Goal: Check status: Check status

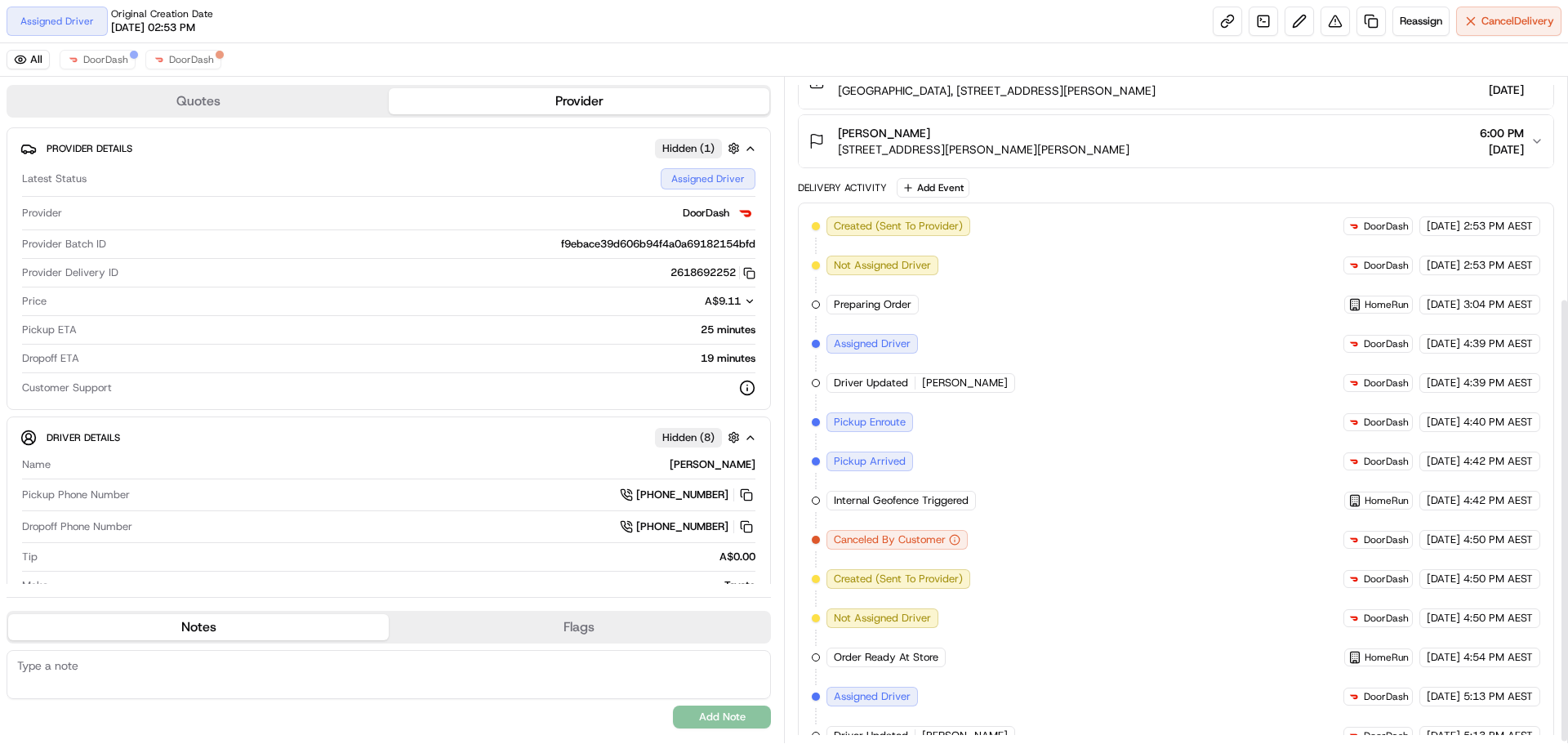
scroll to position [332, 0]
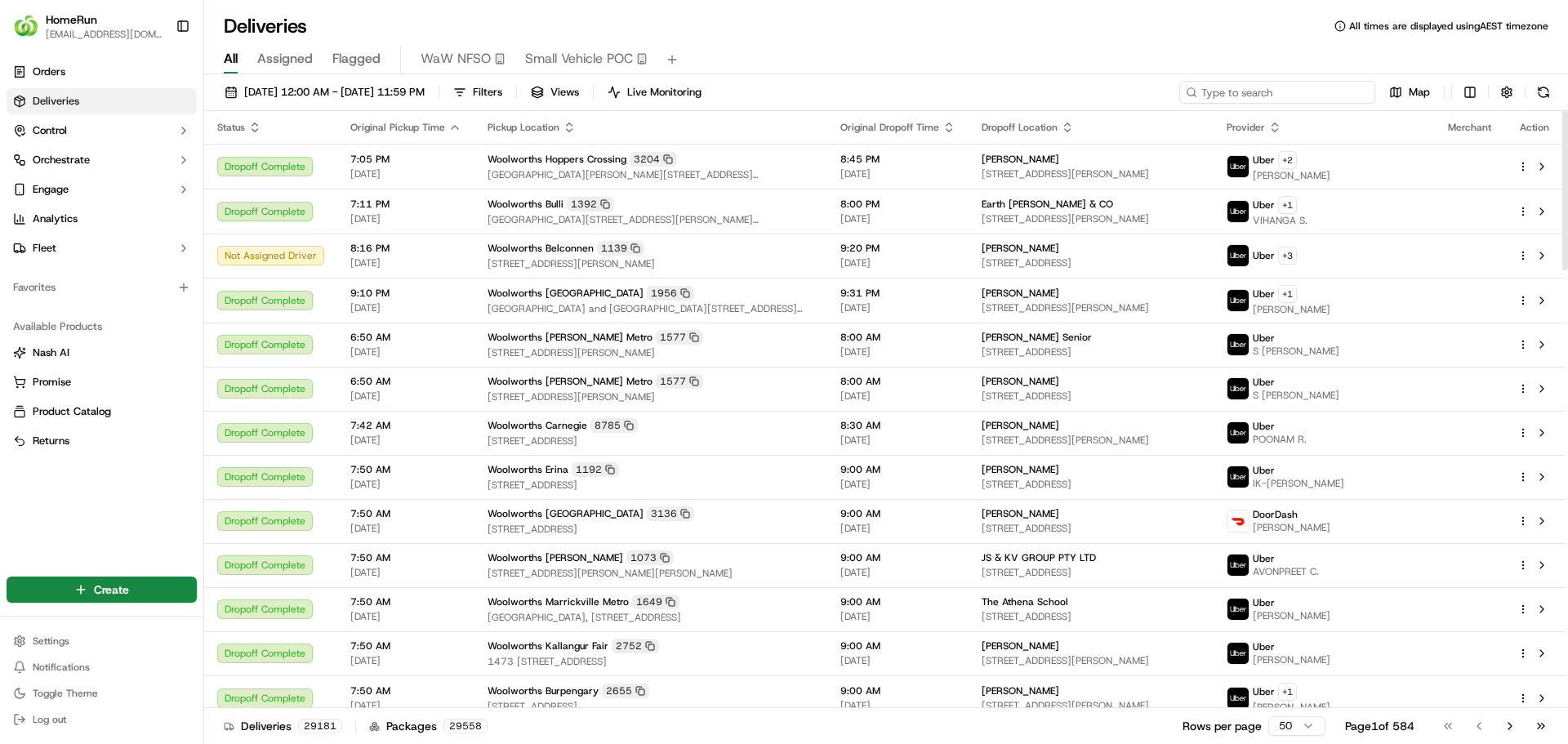
click at [1262, 90] on input at bounding box center [1277, 92] width 196 height 23
paste input "269954753"
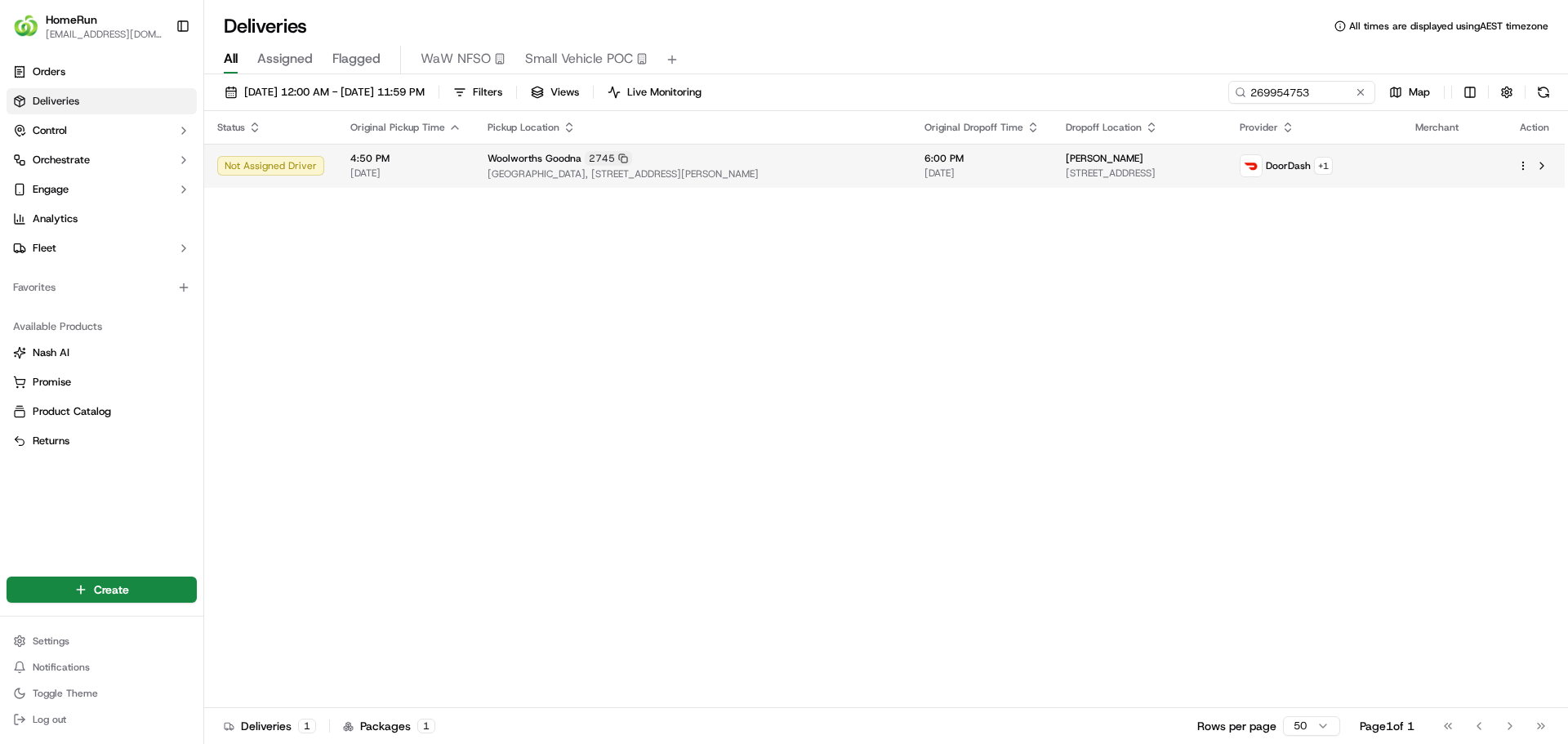
click at [934, 154] on span "6:00 PM" at bounding box center [981, 158] width 115 height 13
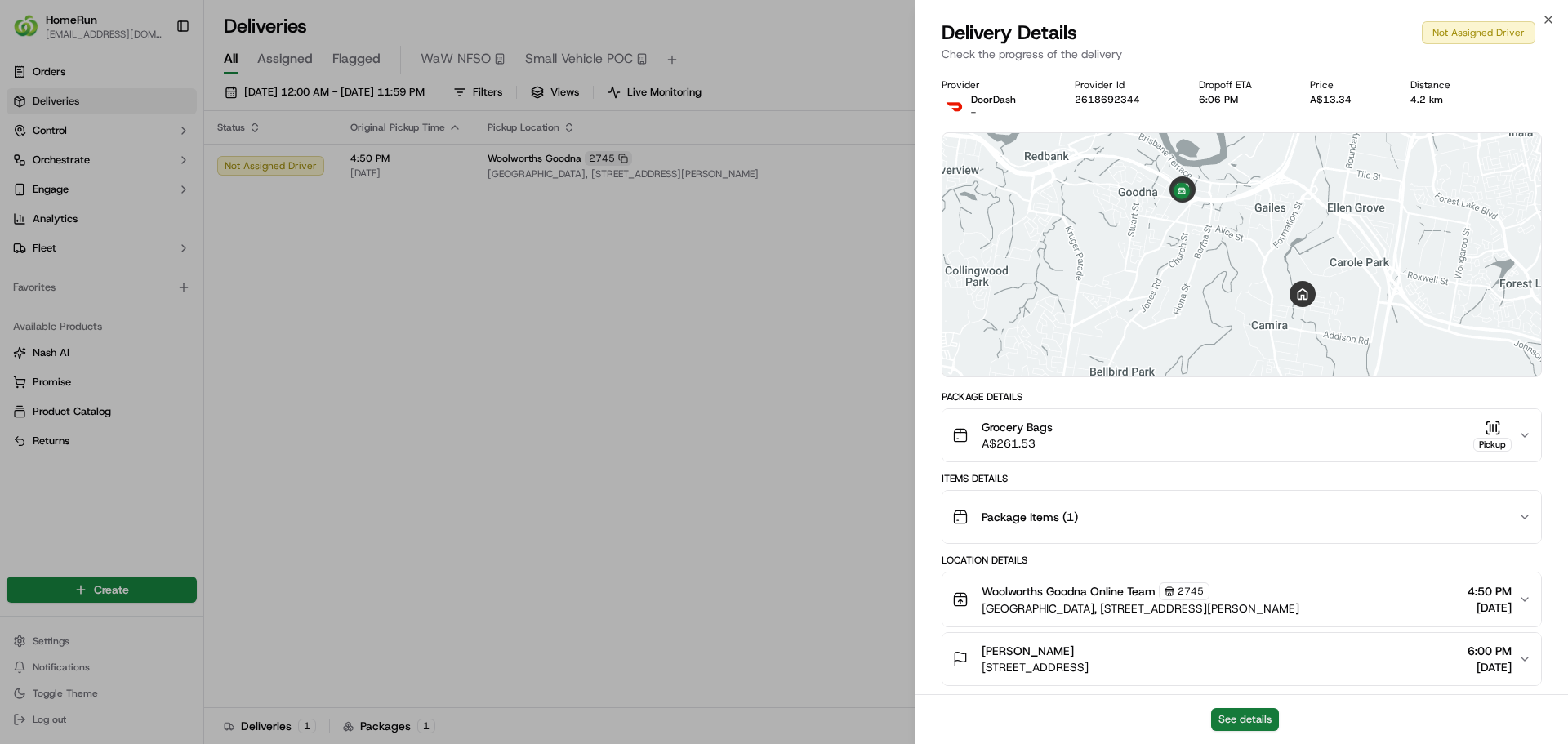
click at [1238, 712] on button "See details" at bounding box center [1245, 720] width 68 height 23
drag, startPoint x: 832, startPoint y: 446, endPoint x: 1493, endPoint y: 283, distance: 680.8
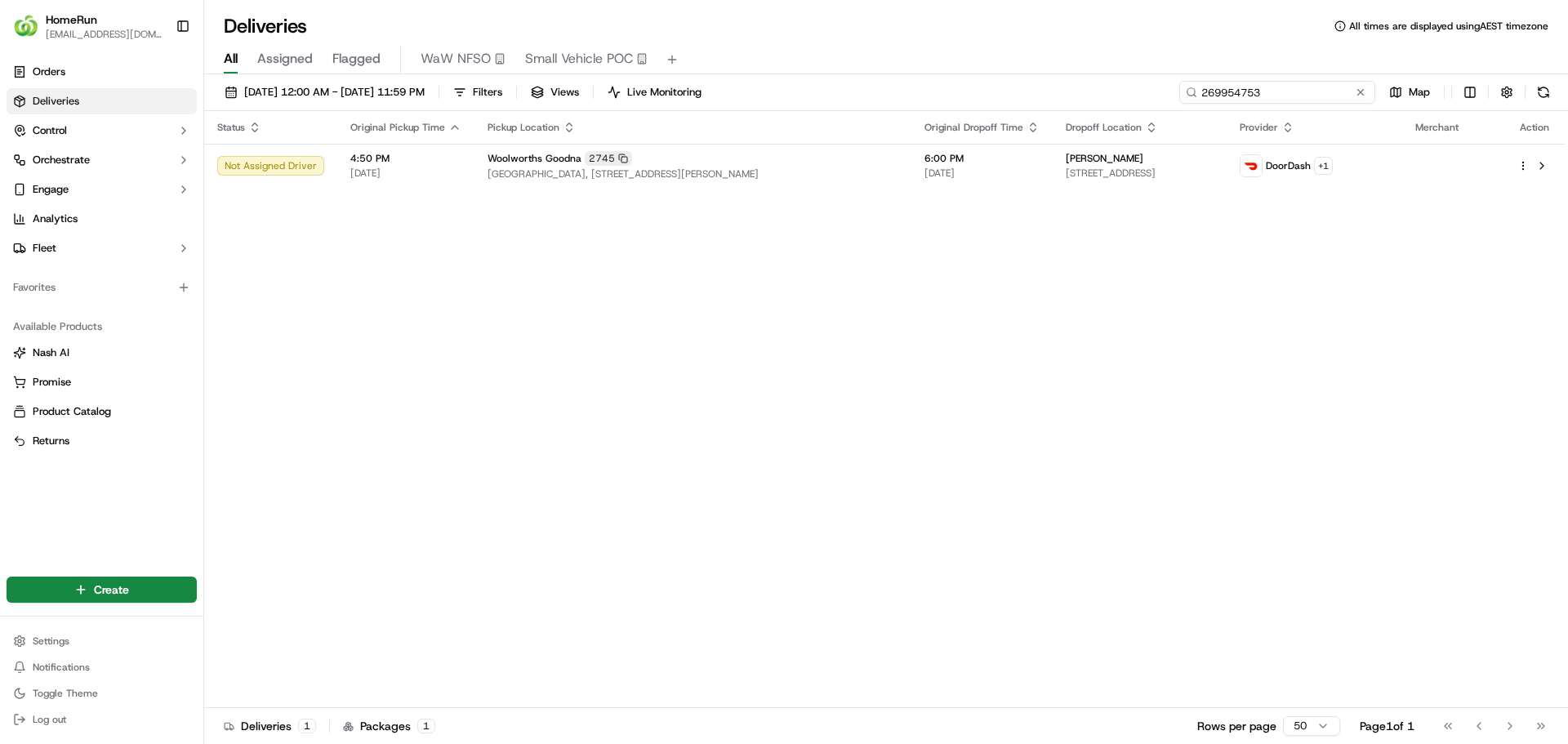
drag, startPoint x: 1330, startPoint y: 92, endPoint x: 885, endPoint y: 101, distance: 445.1
click at [885, 100] on div "18/09/2025 12:00 AM - 18/09/2025 11:59 PM Filters Views Live Monitoring 2699547…" at bounding box center [885, 95] width 1363 height 30
paste input "723"
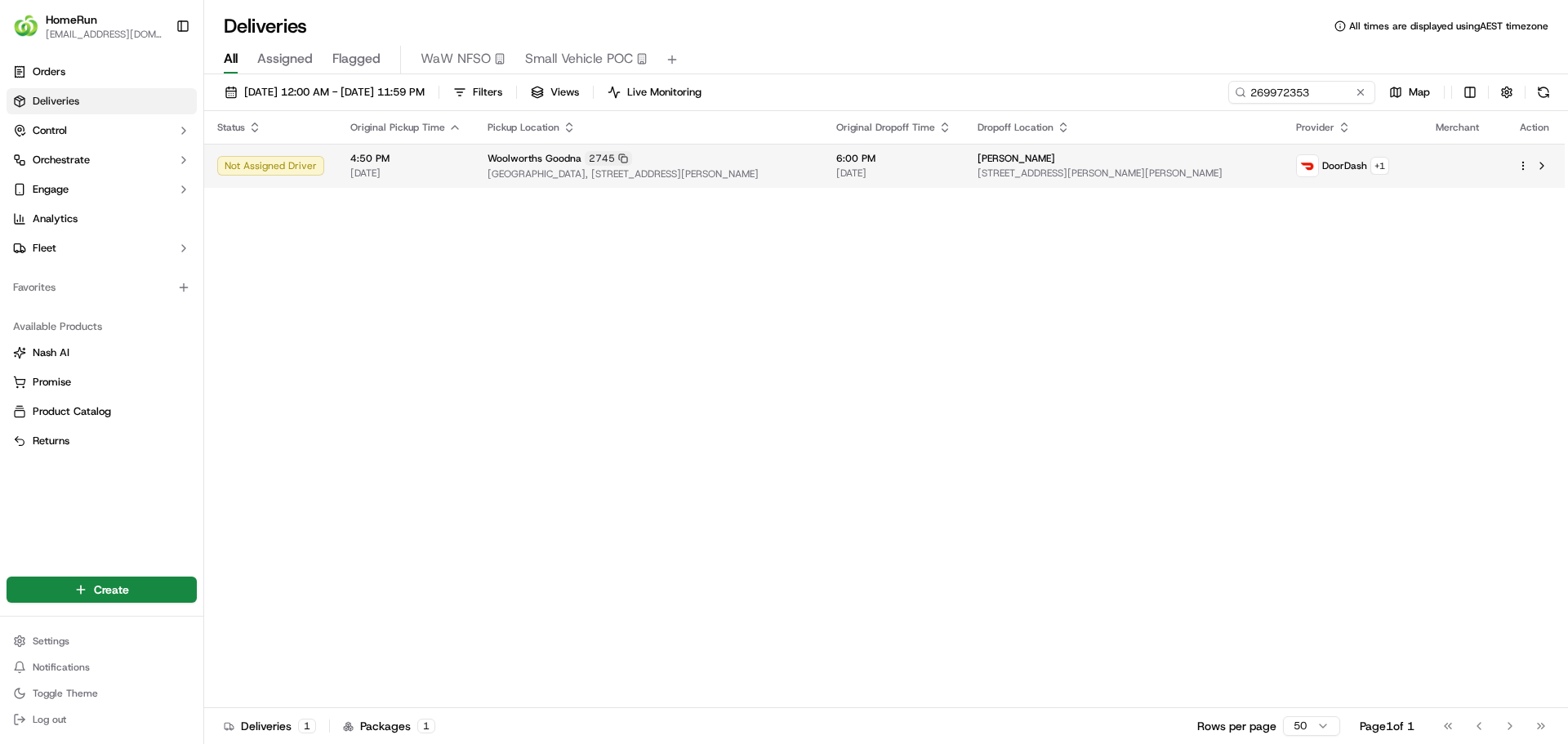
click at [844, 168] on span "[DATE]" at bounding box center [893, 173] width 115 height 13
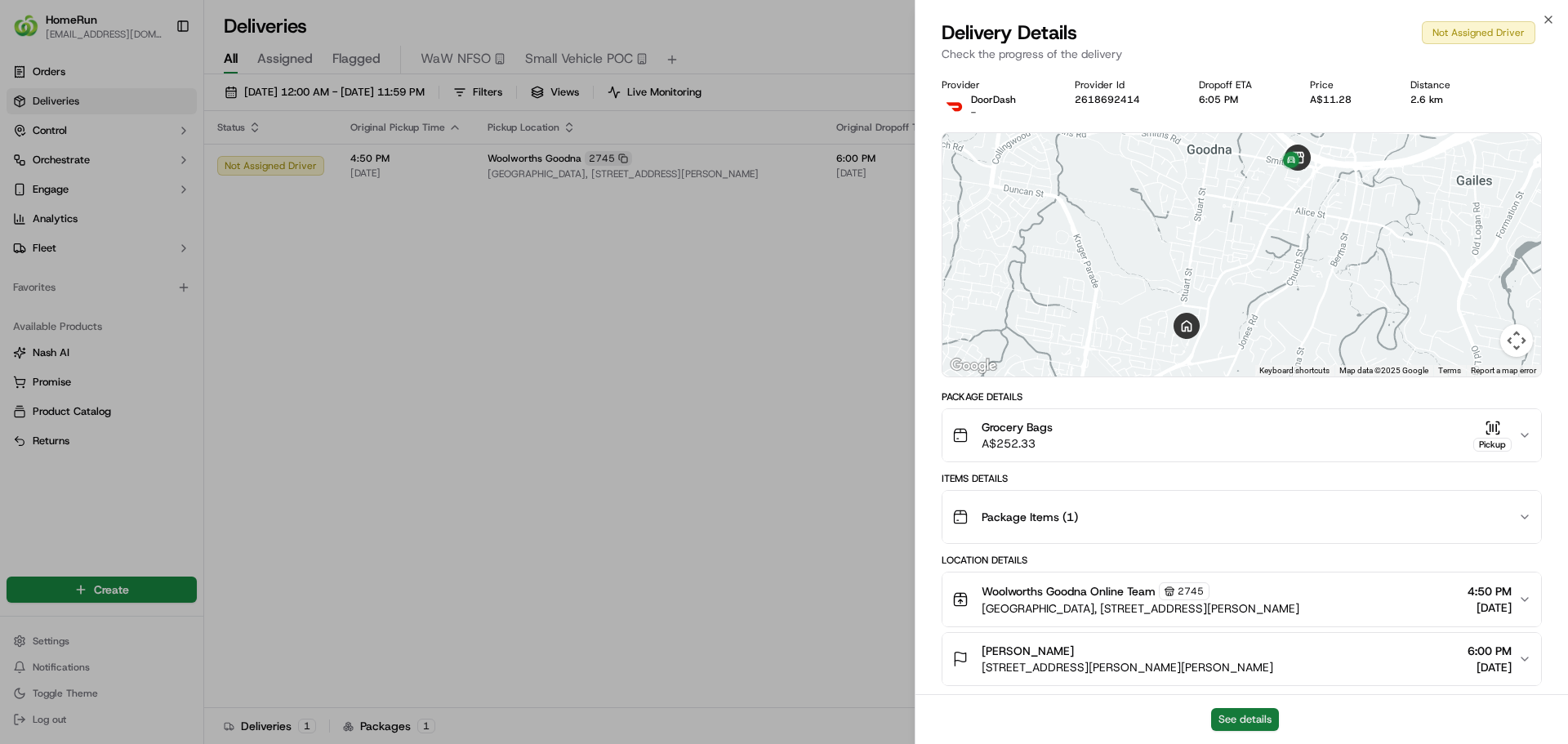
click at [1256, 716] on button "See details" at bounding box center [1245, 720] width 68 height 23
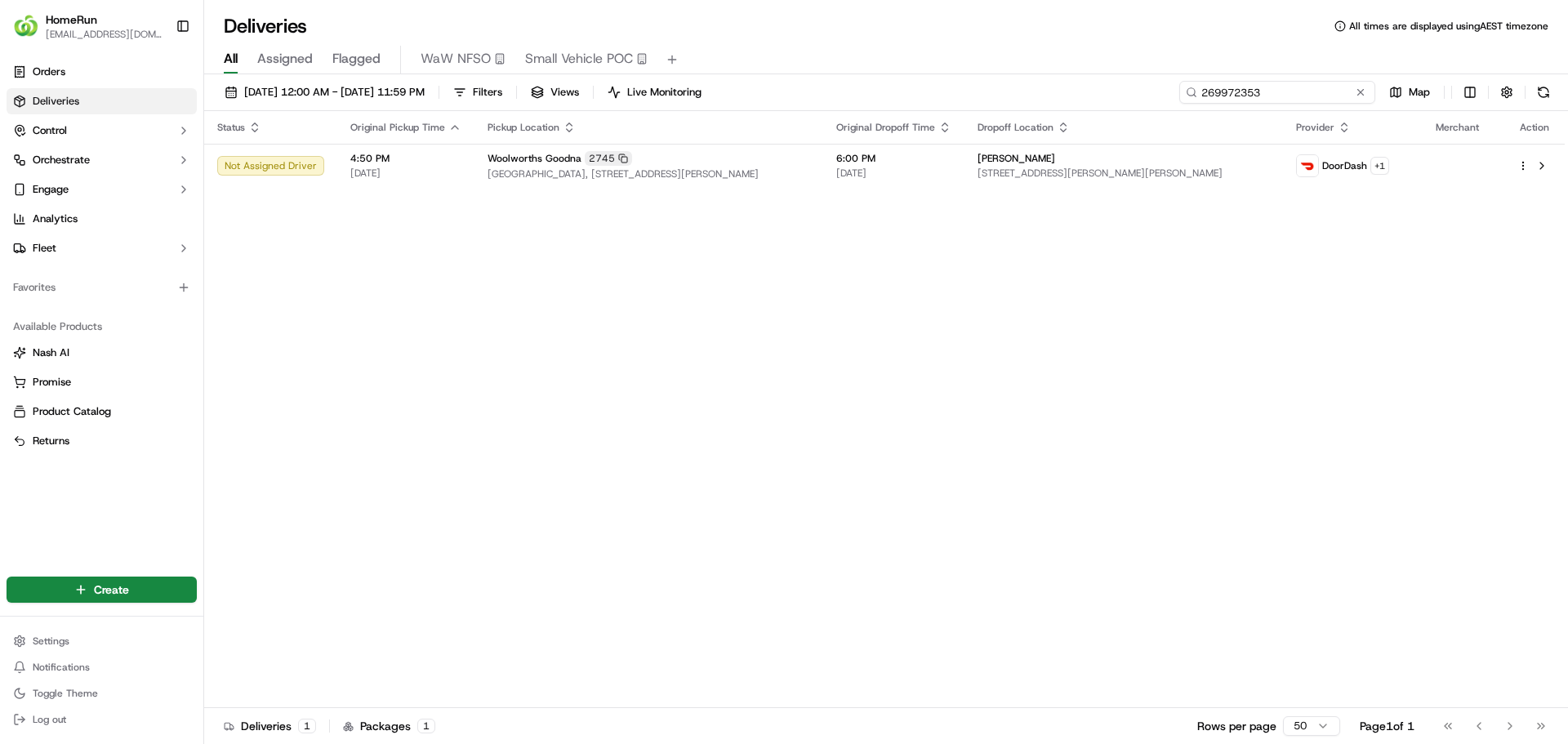
drag, startPoint x: 1326, startPoint y: 95, endPoint x: 1039, endPoint y: 93, distance: 287.0
click at [1039, 93] on div "18/09/2025 12:00 AM - 18/09/2025 11:59 PM Filters Views Live Monitoring 2699723…" at bounding box center [885, 95] width 1363 height 30
paste input "3570"
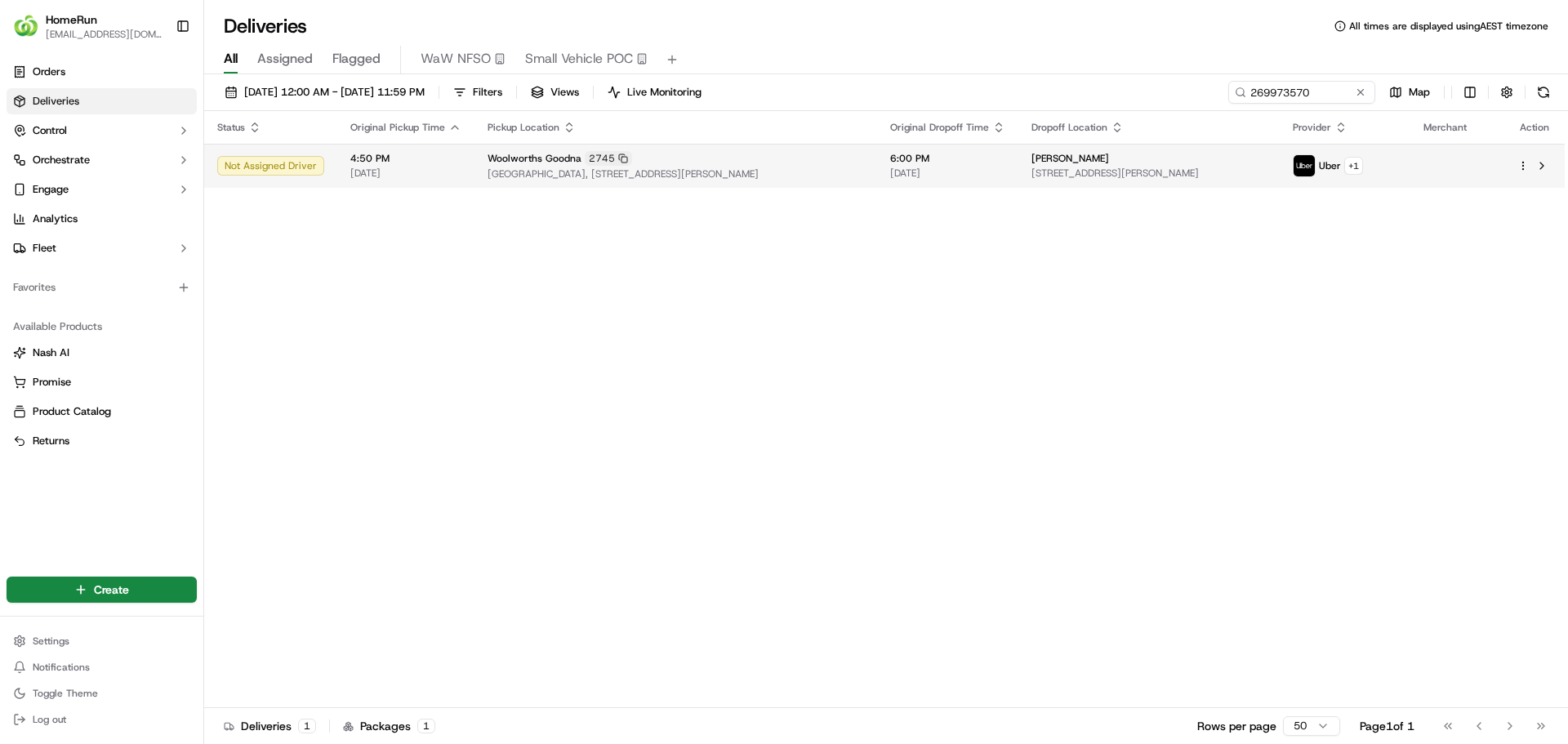
click at [785, 169] on span "[GEOGRAPHIC_DATA], [STREET_ADDRESS][PERSON_NAME]" at bounding box center [676, 174] width 376 height 13
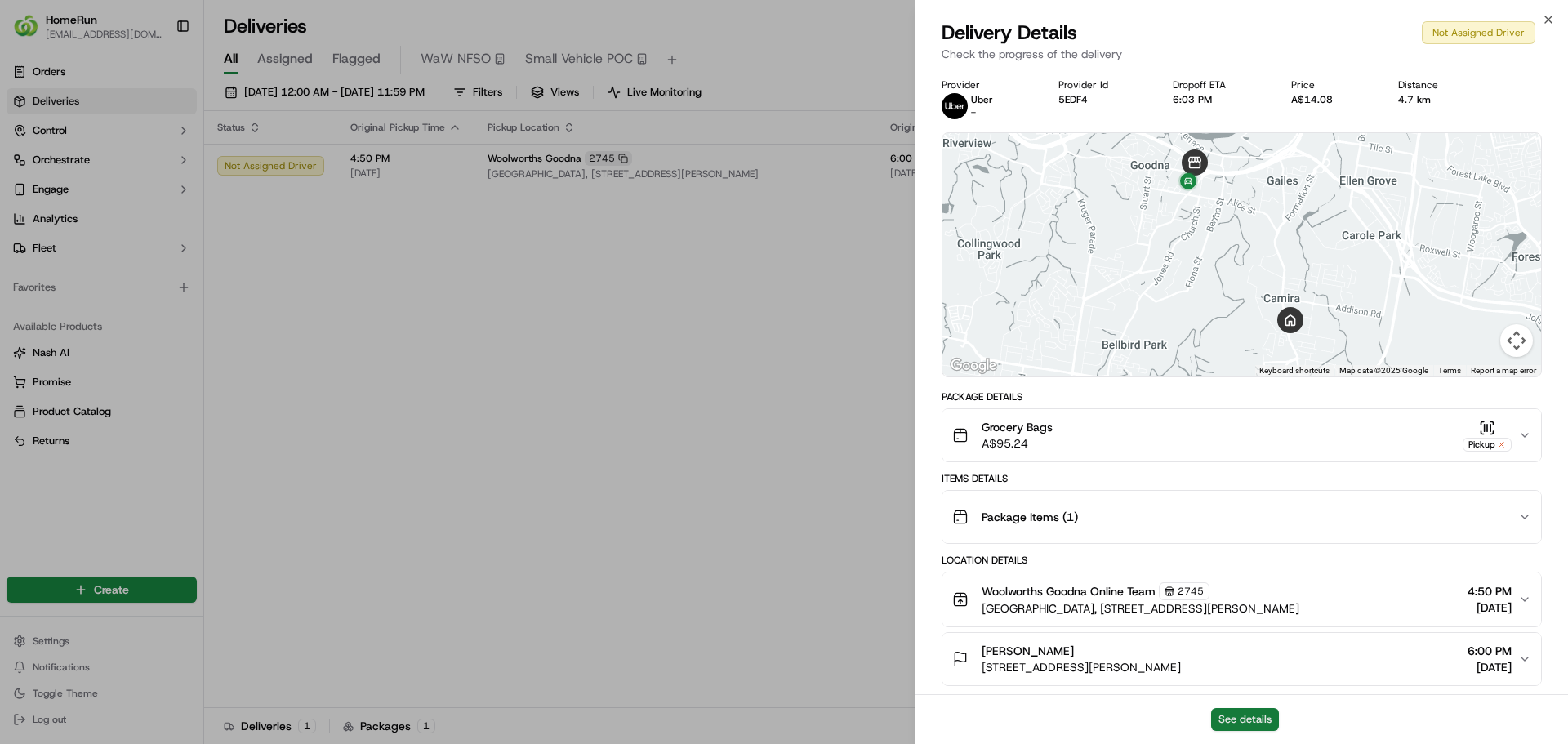
click at [1253, 727] on button "See details" at bounding box center [1245, 720] width 68 height 23
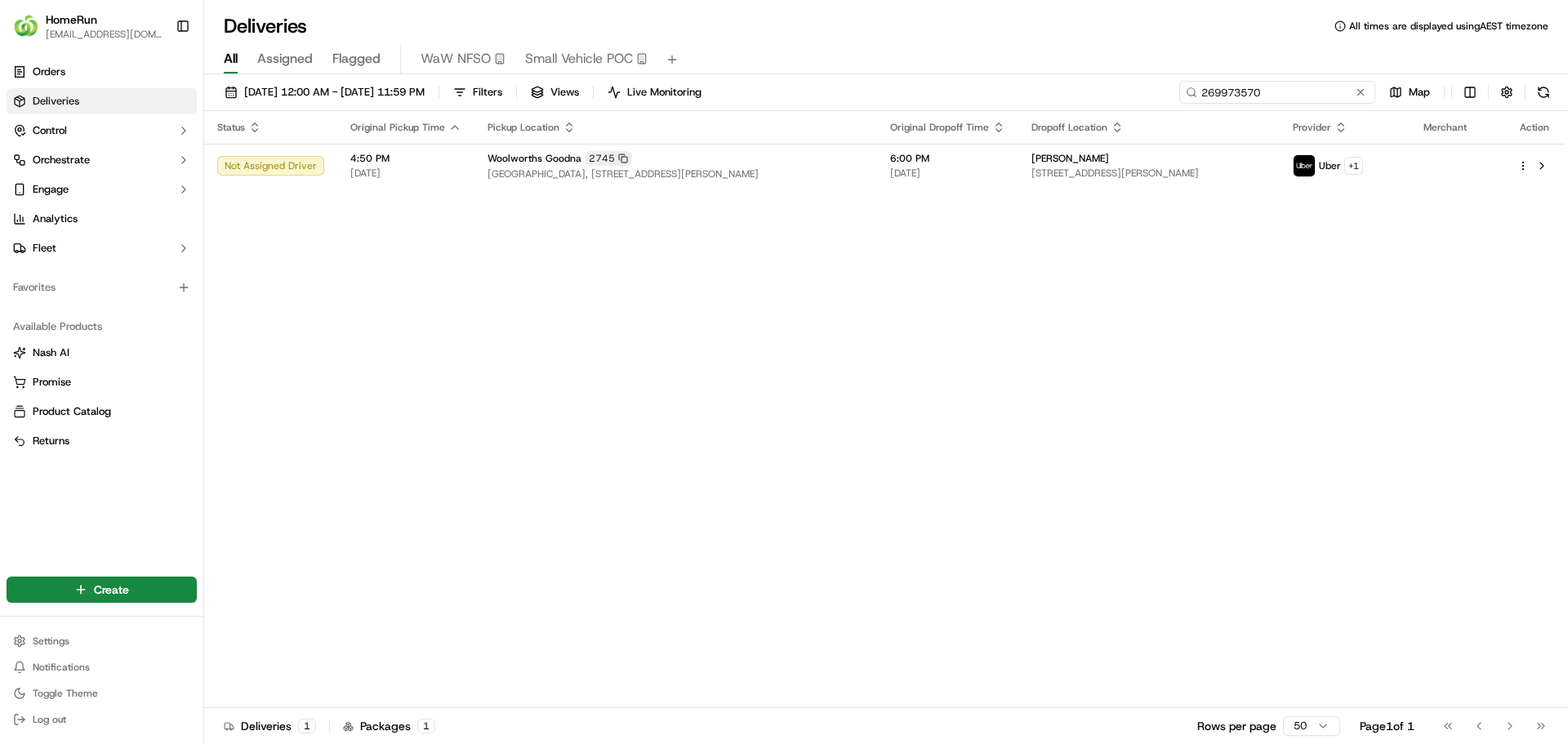
drag, startPoint x: 1332, startPoint y: 93, endPoint x: 823, endPoint y: 93, distance: 509.0
click at [823, 93] on div "18/09/2025 12:00 AM - 18/09/2025 11:59 PM Filters Views Live Monitoring 2699735…" at bounding box center [885, 95] width 1363 height 30
paste input "90917"
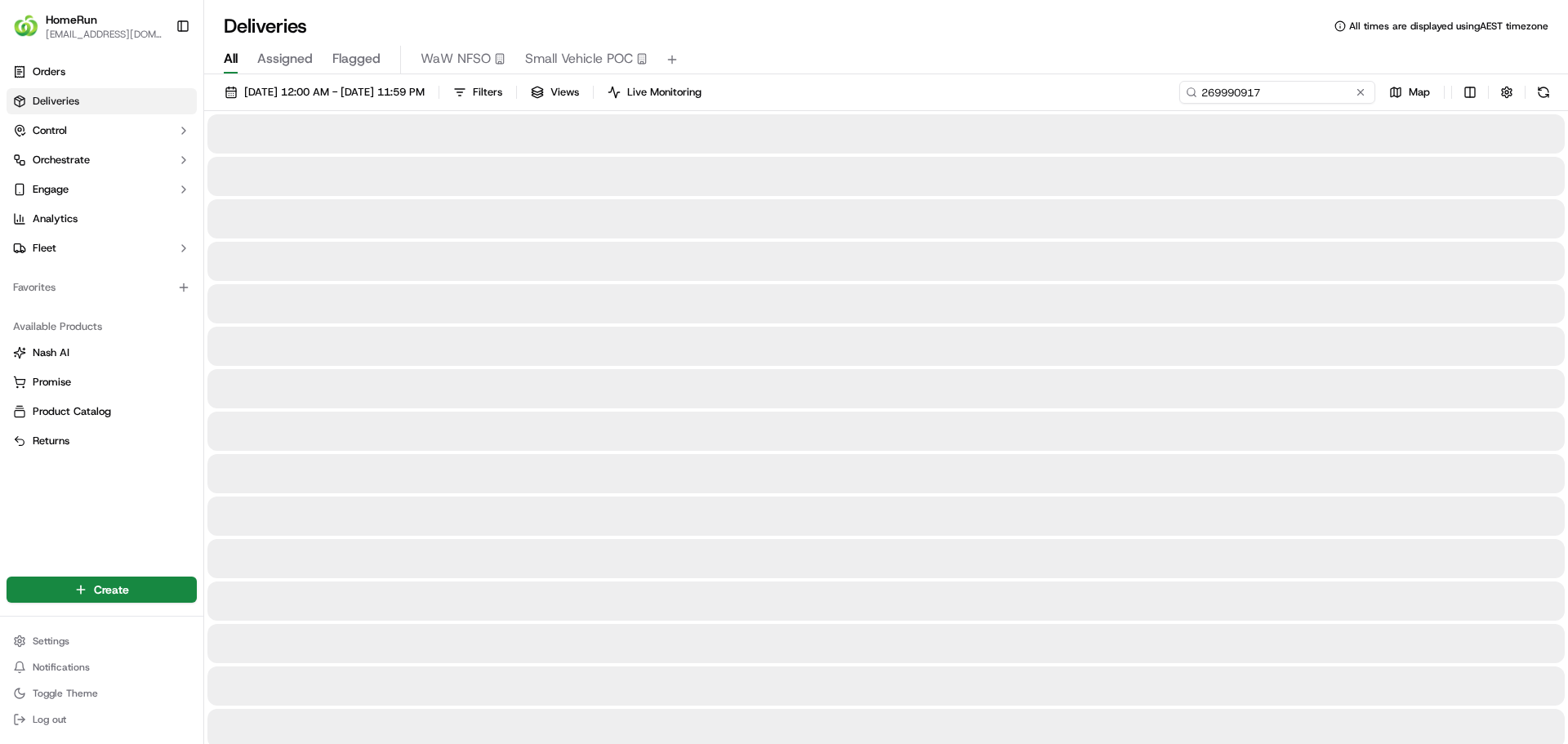
type input "269990917"
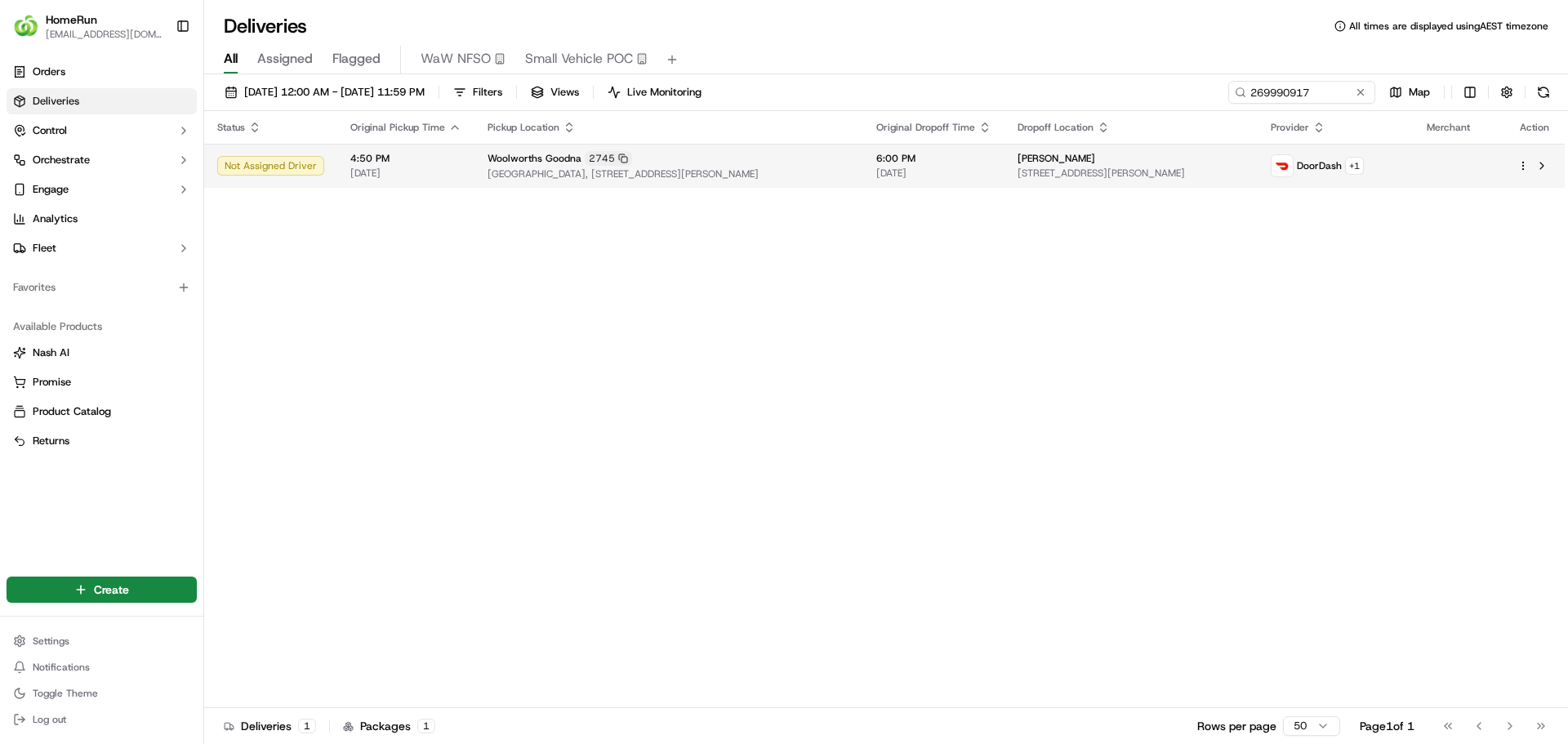
click at [815, 173] on span "[GEOGRAPHIC_DATA], [STREET_ADDRESS][PERSON_NAME]" at bounding box center [669, 174] width 363 height 13
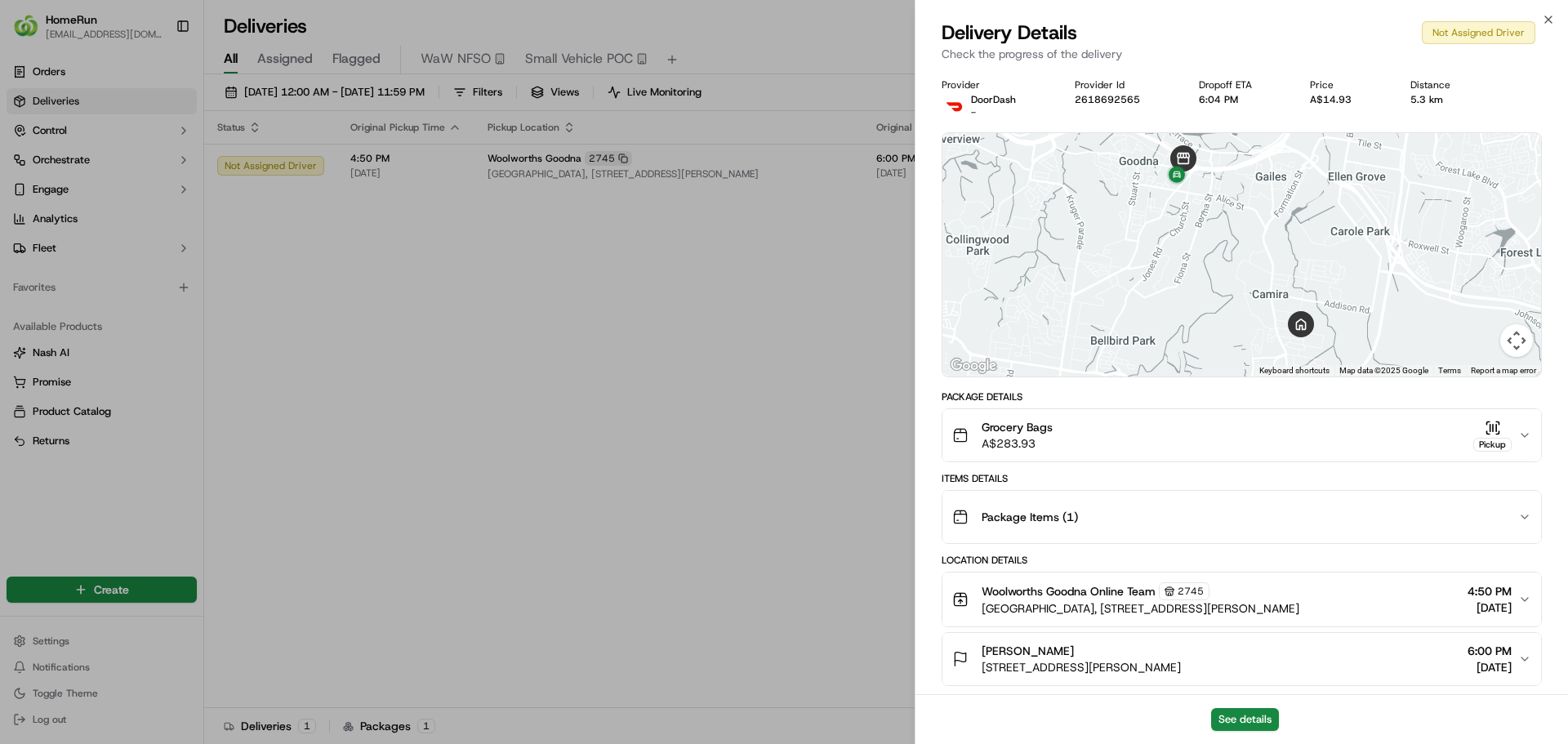
click at [1226, 705] on div "See details" at bounding box center [1241, 719] width 653 height 49
click at [1229, 722] on button "See details" at bounding box center [1245, 720] width 68 height 23
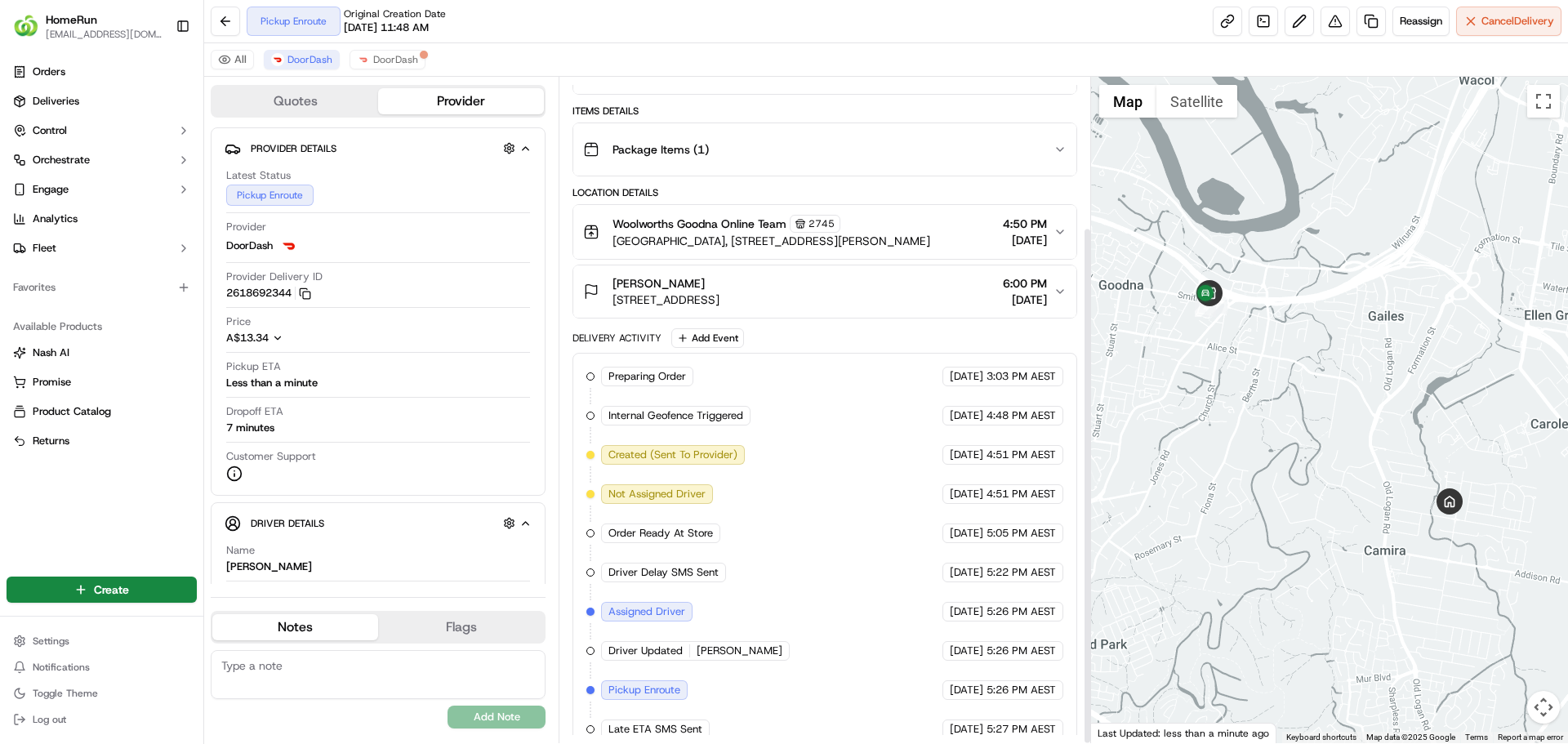
scroll to position [193, 0]
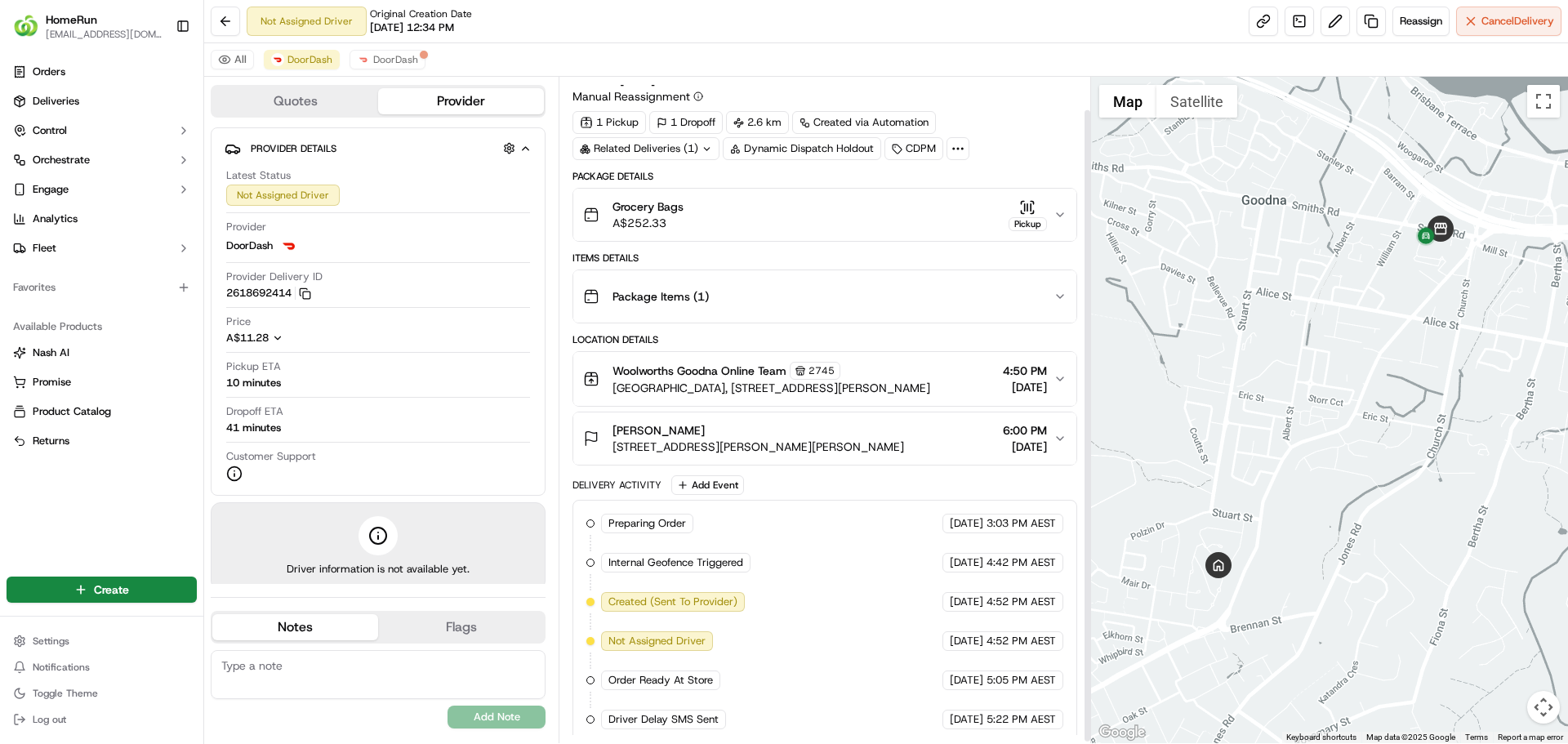
scroll to position [36, 0]
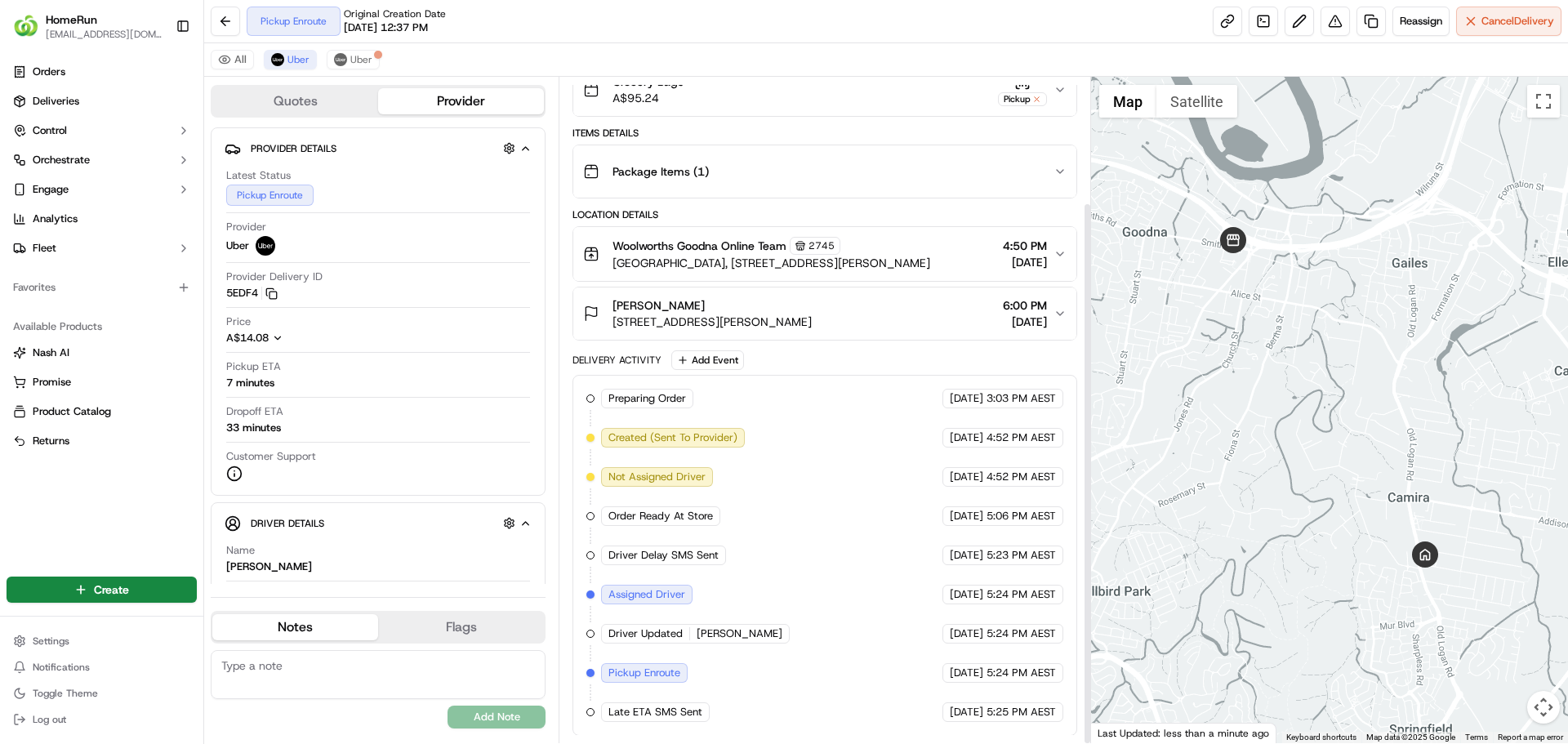
scroll to position [153, 0]
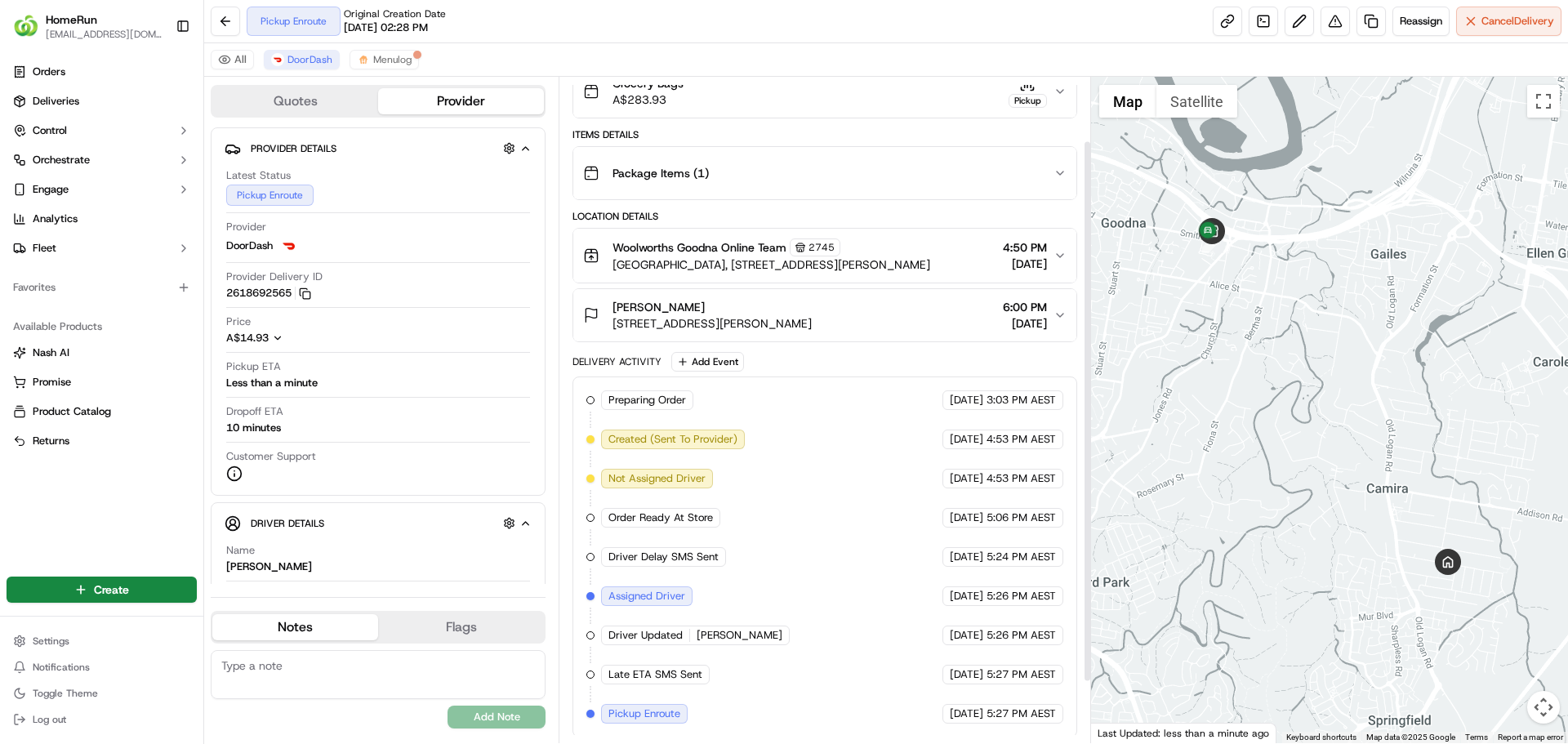
scroll to position [153, 0]
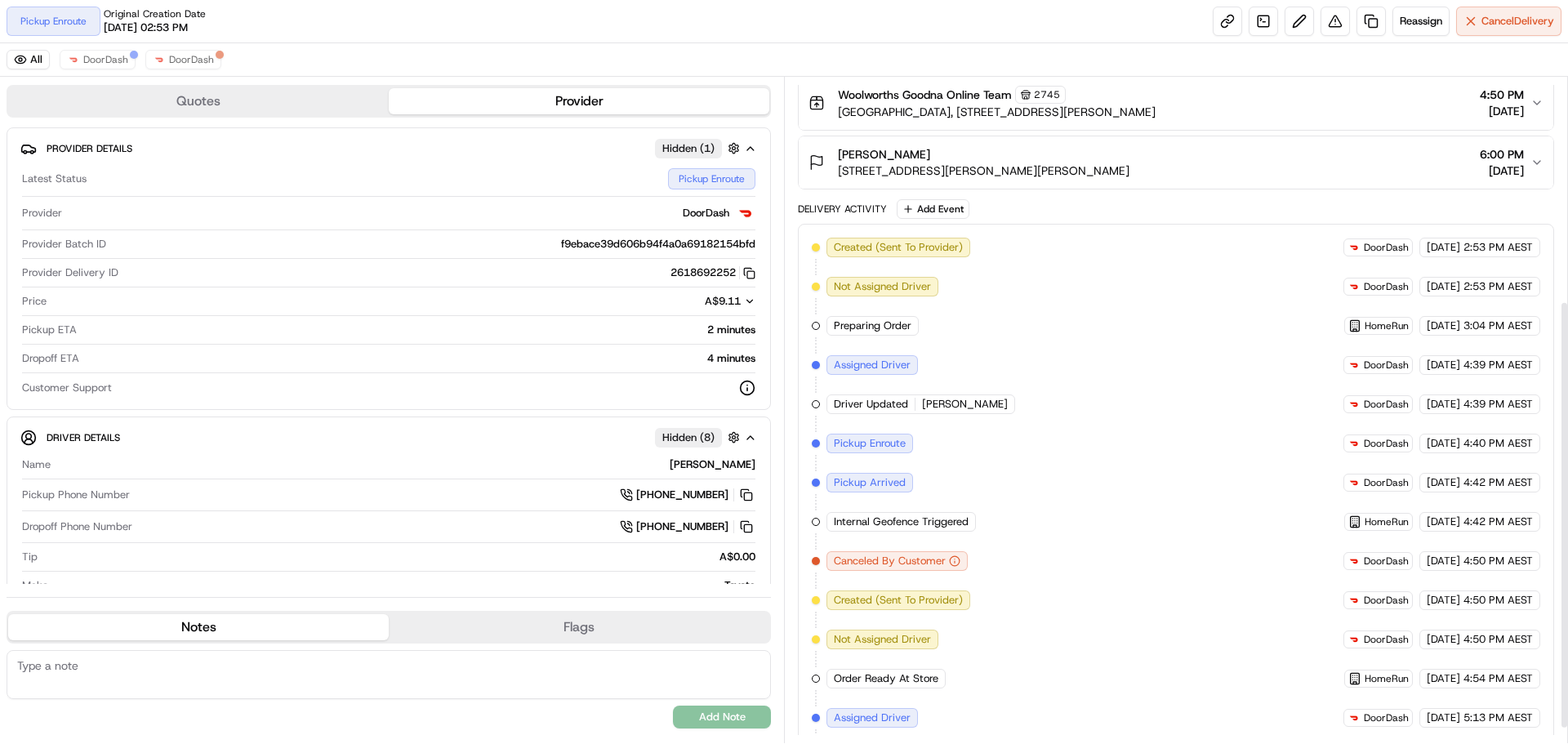
scroll to position [208, 0]
